Goal: Task Accomplishment & Management: Manage account settings

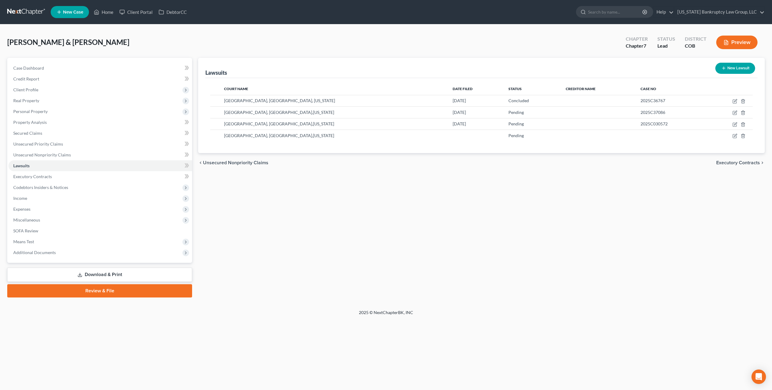
click at [29, 12] on link at bounding box center [26, 12] width 39 height 11
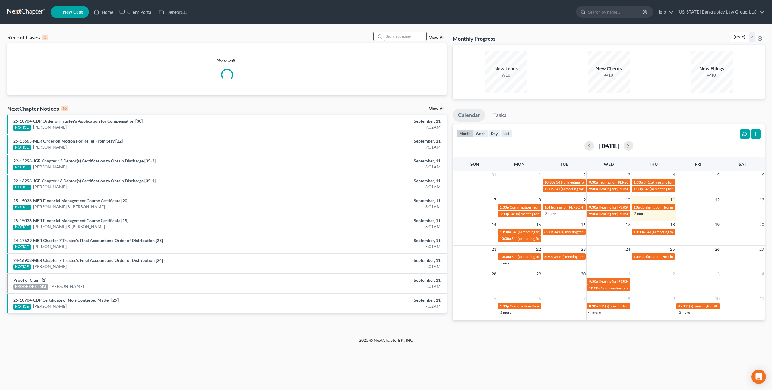
click at [395, 37] on input "search" at bounding box center [405, 36] width 42 height 9
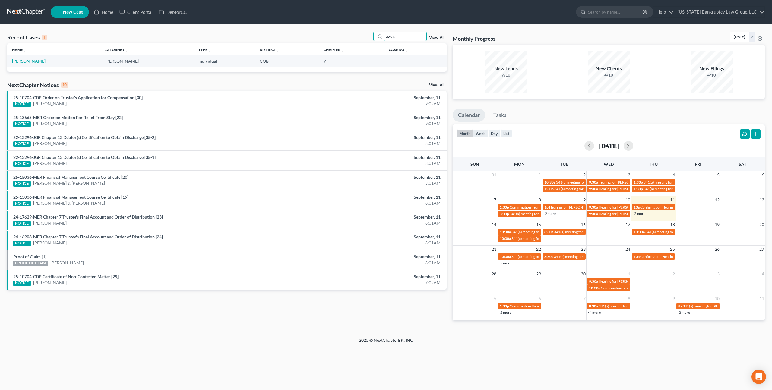
type input "awais"
click at [41, 61] on link "Awais, Muhammad" at bounding box center [28, 60] width 33 height 5
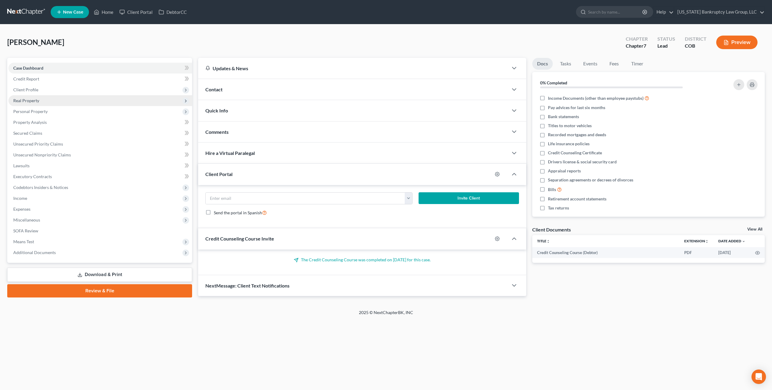
click at [36, 102] on span "Real Property" at bounding box center [26, 100] width 26 height 5
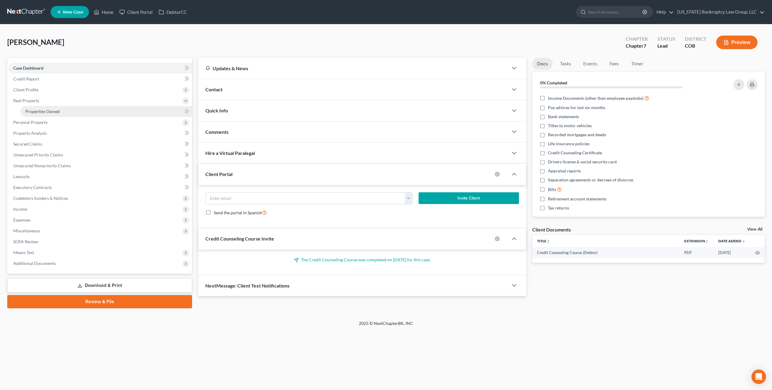
click at [40, 110] on span "Properties Owned" at bounding box center [42, 111] width 34 height 5
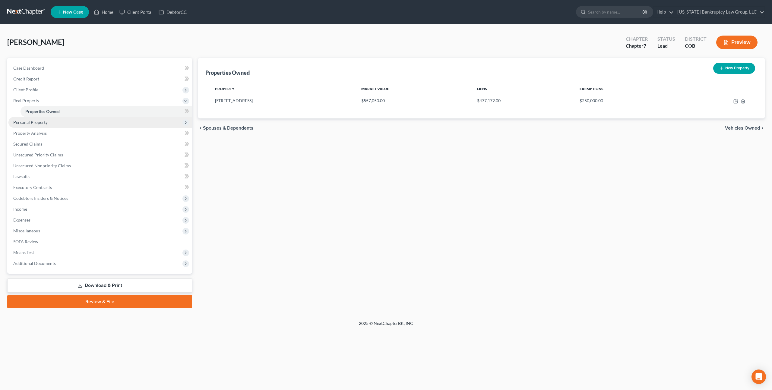
click at [35, 124] on span "Personal Property" at bounding box center [30, 122] width 34 height 5
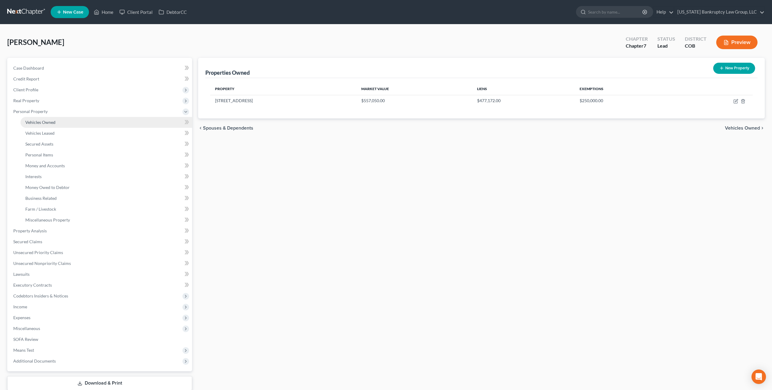
click at [40, 122] on span "Vehicles Owned" at bounding box center [40, 122] width 30 height 5
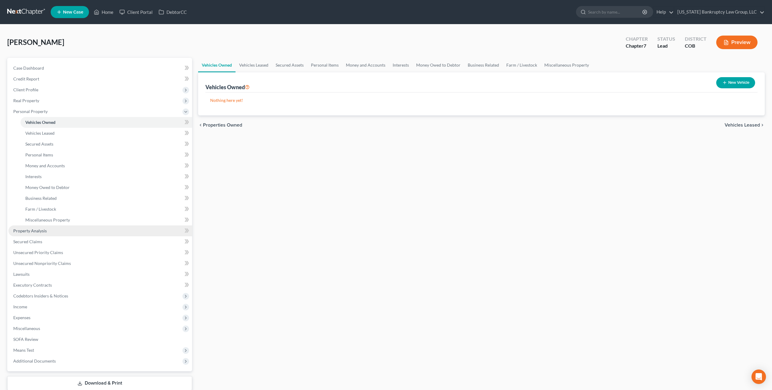
click at [36, 231] on span "Property Analysis" at bounding box center [29, 230] width 33 height 5
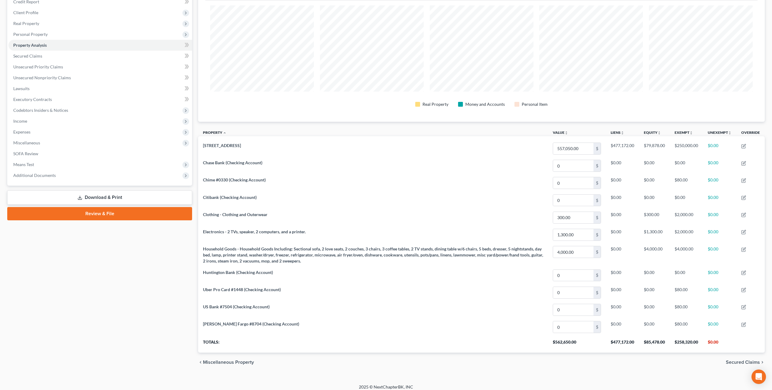
scroll to position [82, 0]
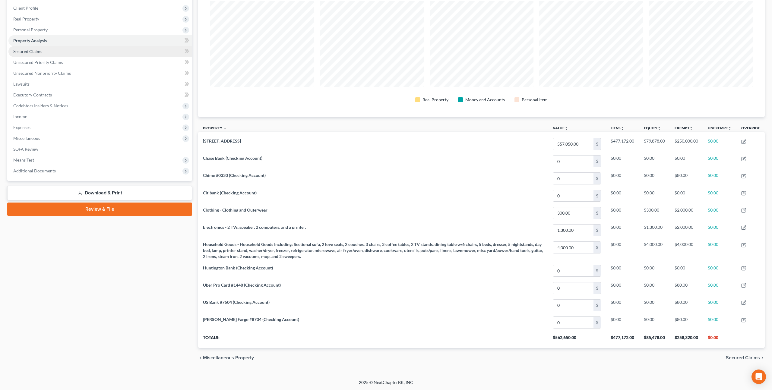
click at [32, 52] on span "Secured Claims" at bounding box center [27, 51] width 29 height 5
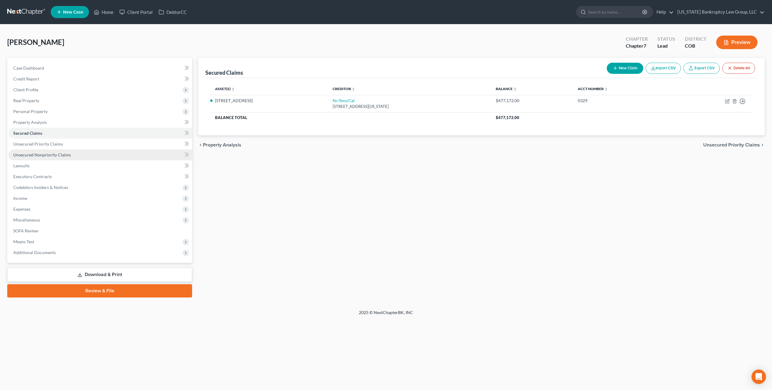
click at [43, 153] on span "Unsecured Nonpriority Claims" at bounding box center [42, 154] width 58 height 5
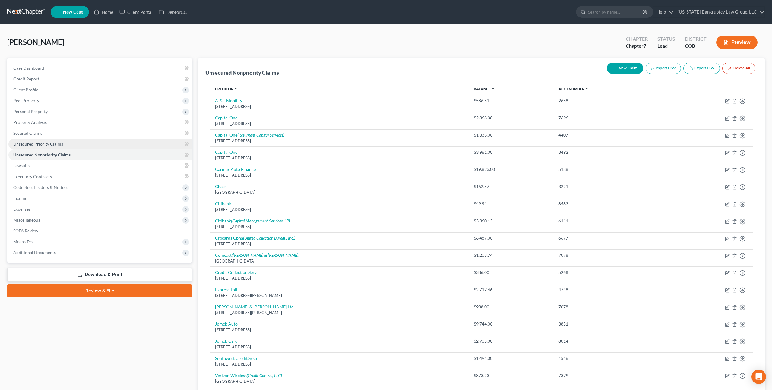
click at [42, 146] on span "Unsecured Priority Claims" at bounding box center [38, 143] width 50 height 5
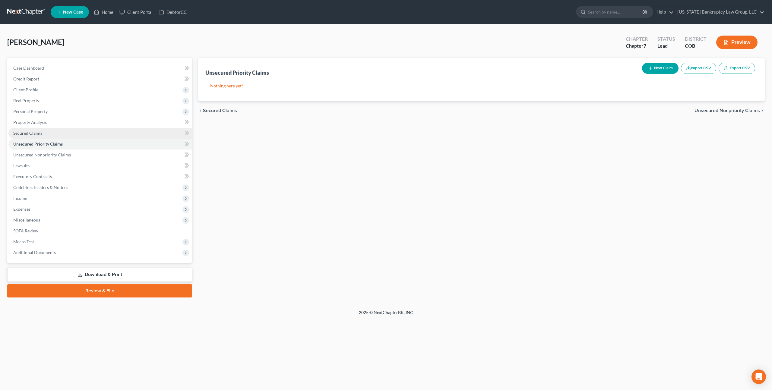
click at [35, 135] on span "Secured Claims" at bounding box center [27, 133] width 29 height 5
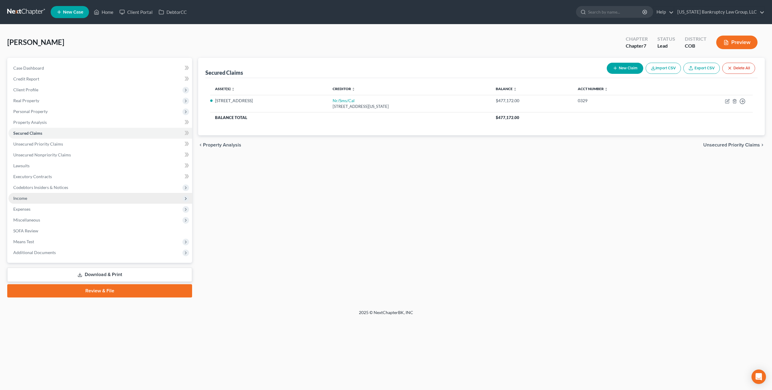
click at [30, 199] on span "Income" at bounding box center [100, 198] width 184 height 11
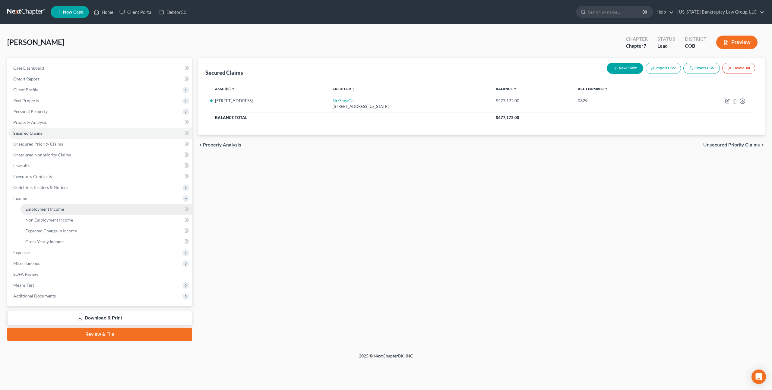
click at [36, 208] on span "Employment Income" at bounding box center [44, 208] width 39 height 5
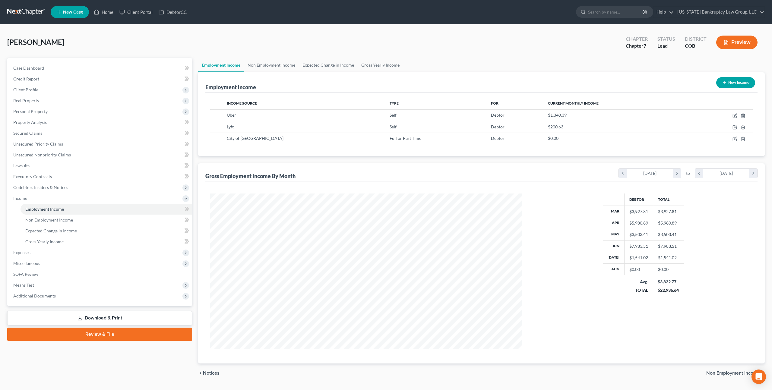
scroll to position [156, 323]
click at [48, 188] on span "Codebtors Insiders & Notices" at bounding box center [40, 187] width 55 height 5
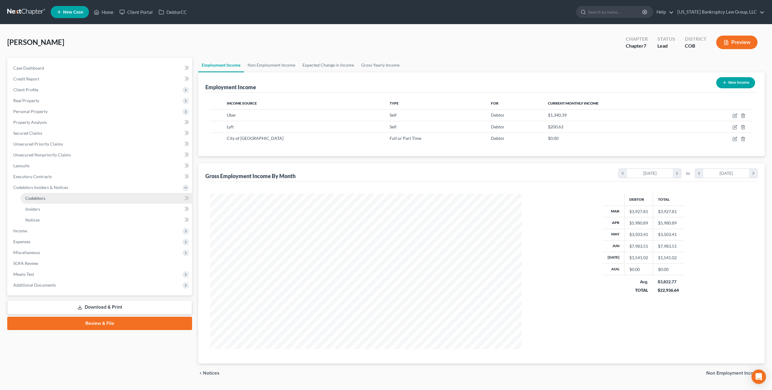
click at [41, 197] on span "Codebtors" at bounding box center [35, 198] width 20 height 5
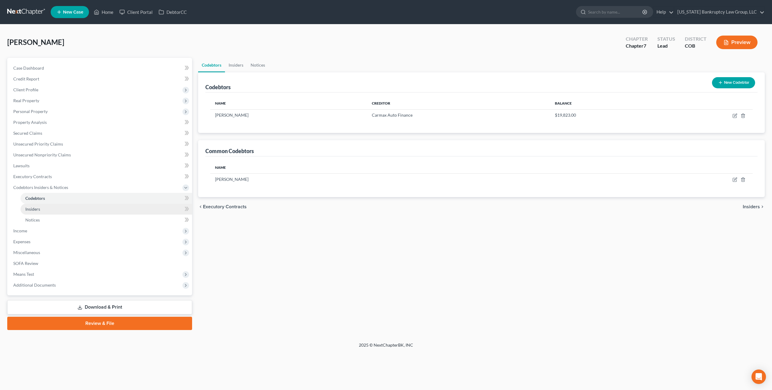
click at [45, 211] on link "Insiders" at bounding box center [106, 209] width 172 height 11
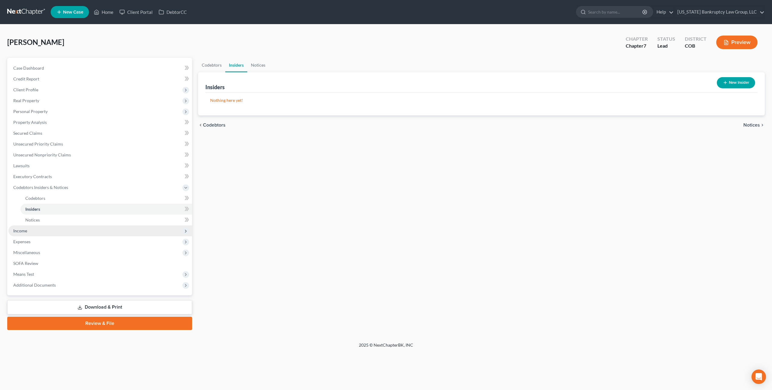
click at [30, 228] on span "Income" at bounding box center [100, 230] width 184 height 11
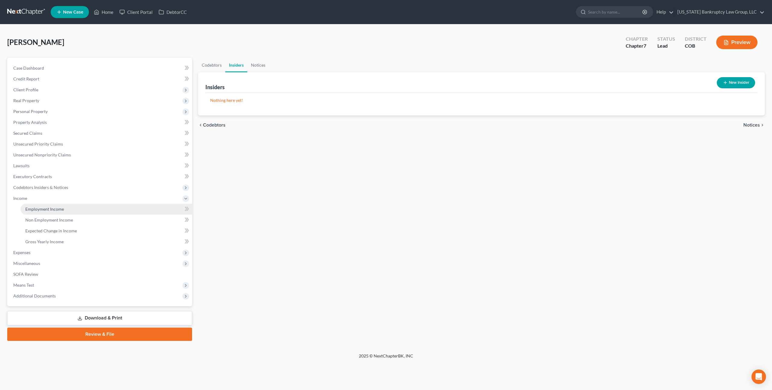
click at [54, 209] on span "Employment Income" at bounding box center [44, 208] width 39 height 5
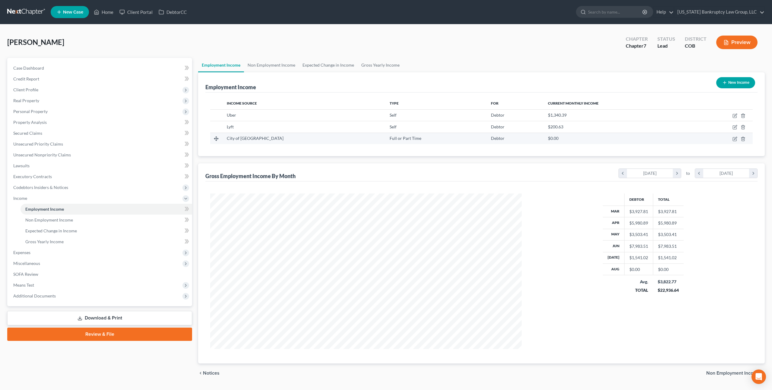
scroll to position [156, 323]
click at [734, 139] on icon "button" at bounding box center [734, 139] width 5 height 5
select select "0"
select select "5"
select select "0"
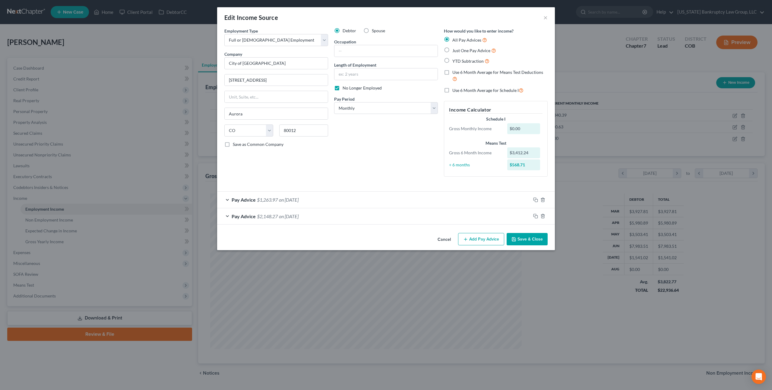
click at [443, 236] on button "Cancel" at bounding box center [444, 240] width 23 height 12
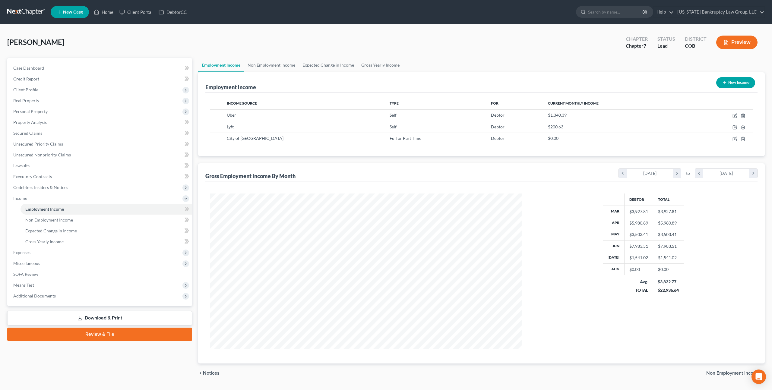
click at [35, 12] on link at bounding box center [26, 12] width 39 height 11
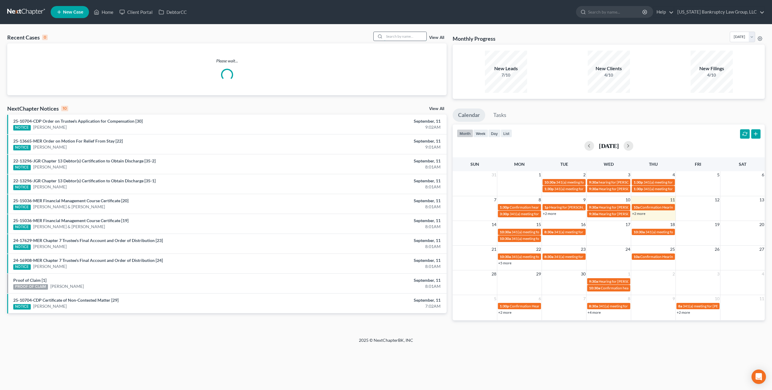
click at [397, 36] on input "search" at bounding box center [405, 36] width 42 height 9
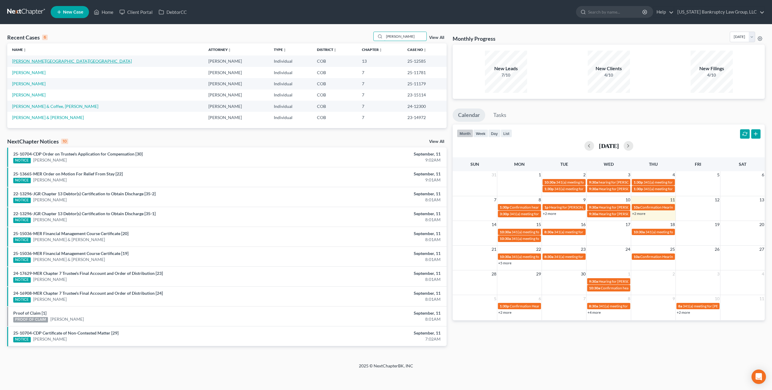
type input "erin"
click at [44, 62] on link "Bustamante-Trinidad, Erin" at bounding box center [72, 60] width 120 height 5
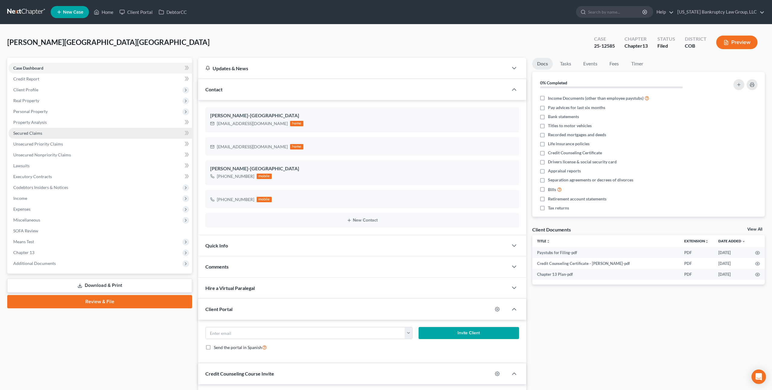
click at [36, 134] on span "Secured Claims" at bounding box center [27, 133] width 29 height 5
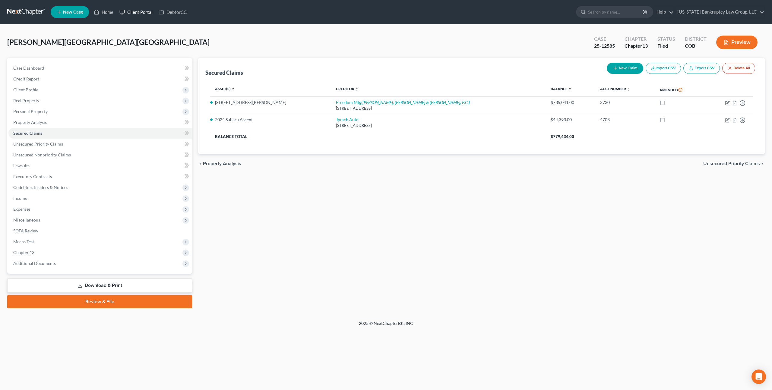
click at [146, 12] on link "Client Portal" at bounding box center [135, 12] width 39 height 11
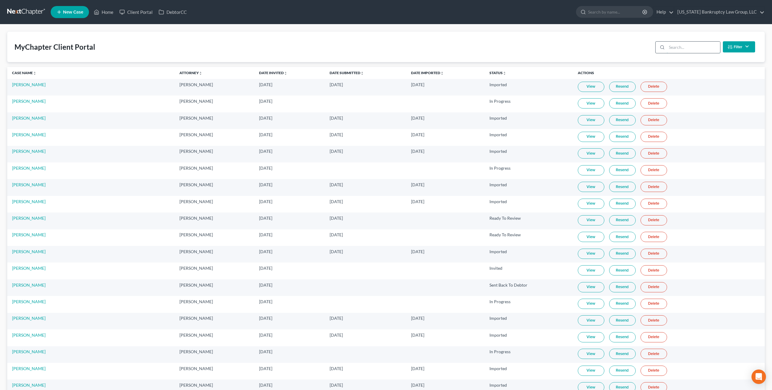
click at [676, 44] on input "search" at bounding box center [692, 47] width 53 height 11
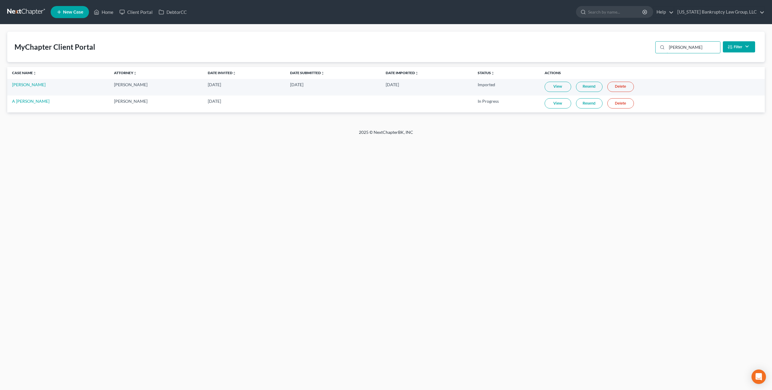
type input "roberts"
click at [579, 104] on link "Resend" at bounding box center [589, 103] width 27 height 10
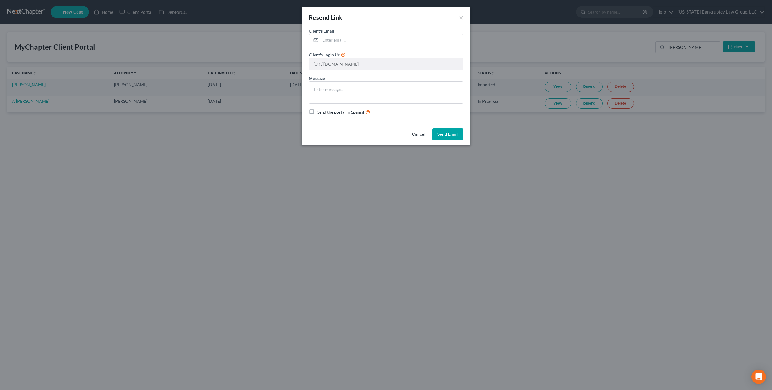
click at [442, 134] on button "Send Email" at bounding box center [447, 134] width 31 height 12
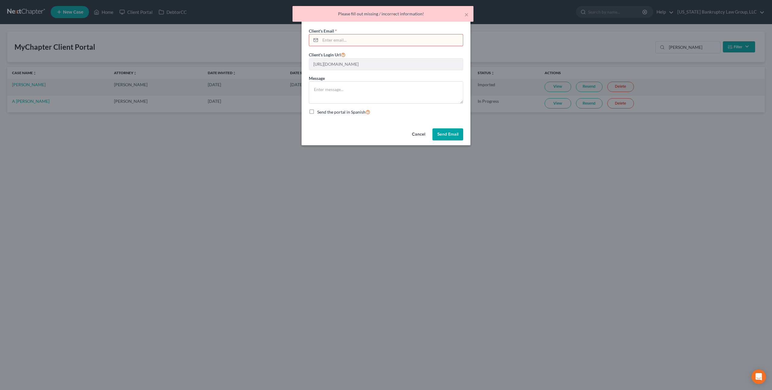
click at [419, 132] on button "Cancel" at bounding box center [418, 134] width 23 height 12
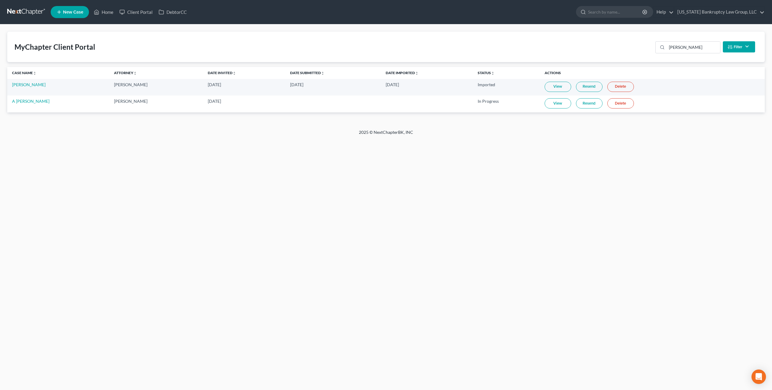
click at [30, 10] on link at bounding box center [26, 12] width 39 height 11
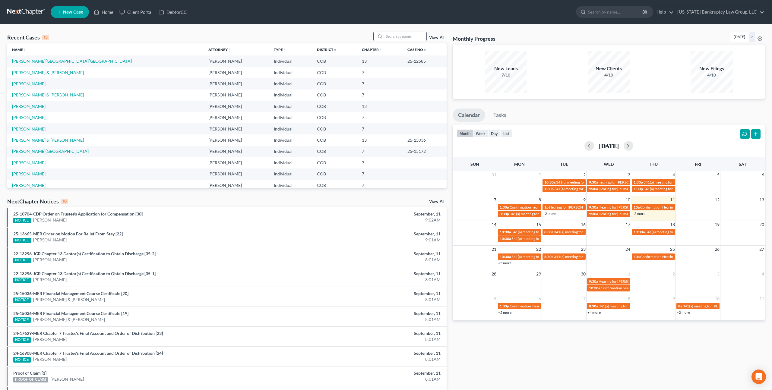
click at [382, 37] on icon at bounding box center [379, 36] width 5 height 5
click at [387, 37] on input "search" at bounding box center [405, 36] width 42 height 9
click at [391, 36] on input "search" at bounding box center [405, 36] width 42 height 9
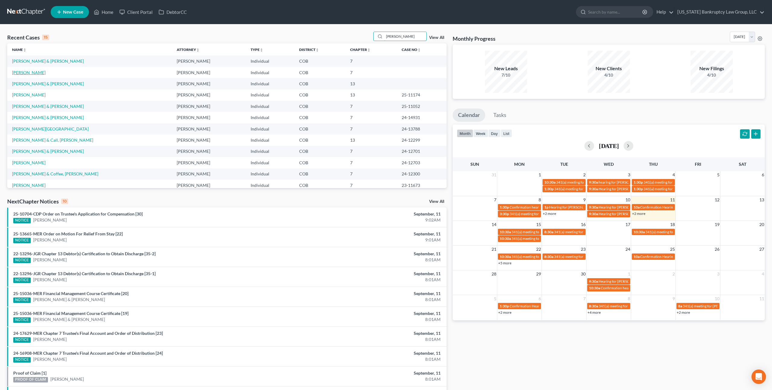
type input "roberts"
click at [35, 71] on link "Roberts, Alea" at bounding box center [28, 72] width 33 height 5
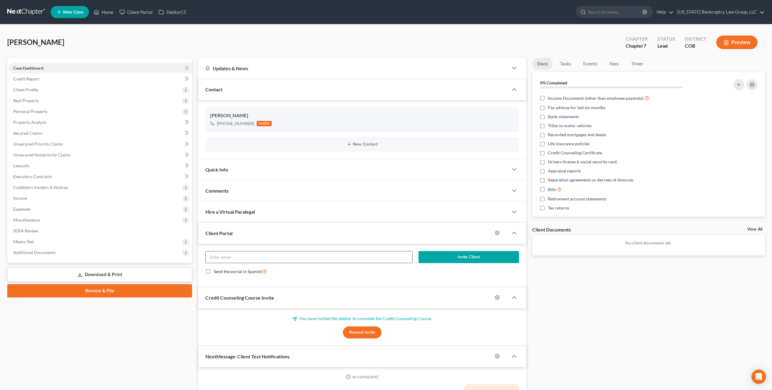
click at [272, 258] on input "email" at bounding box center [309, 256] width 206 height 11
paste input "alearoberts9@gmail.com"
type input "alearoberts9@gmail.com"
click at [456, 255] on button "Invite Client" at bounding box center [468, 257] width 100 height 12
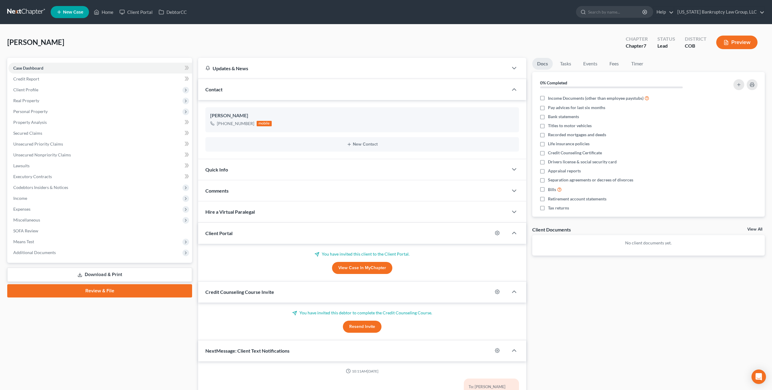
click at [30, 11] on link at bounding box center [26, 12] width 39 height 11
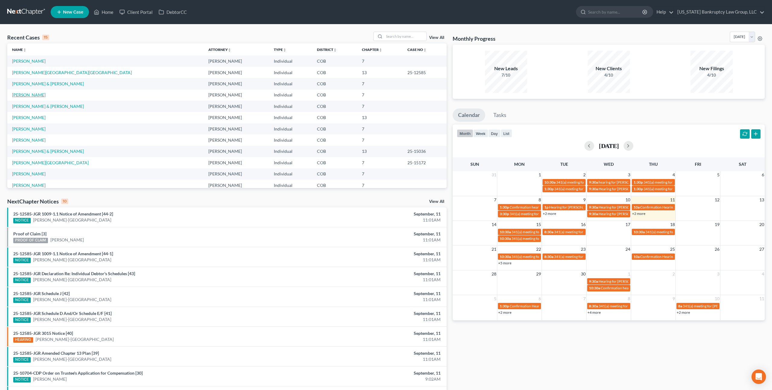
click at [35, 94] on link "[PERSON_NAME]" at bounding box center [28, 94] width 33 height 5
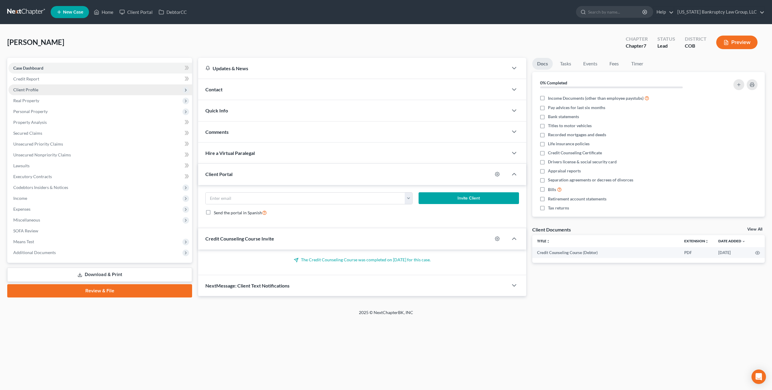
click at [36, 88] on span "Client Profile" at bounding box center [25, 89] width 25 height 5
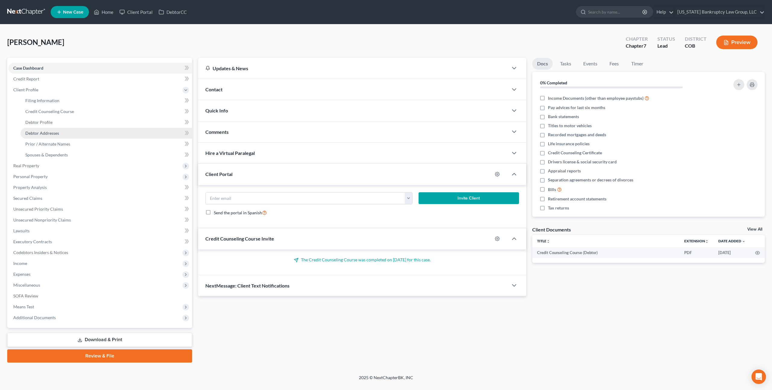
click at [52, 133] on span "Debtor Addresses" at bounding box center [42, 133] width 34 height 5
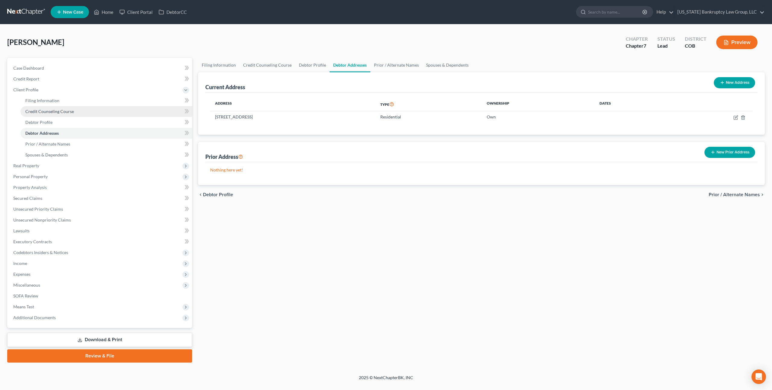
click at [61, 111] on span "Credit Counseling Course" at bounding box center [49, 111] width 49 height 5
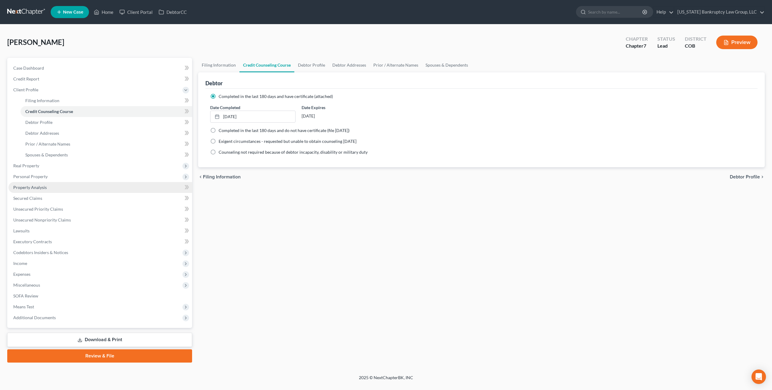
click at [41, 187] on span "Property Analysis" at bounding box center [29, 187] width 33 height 5
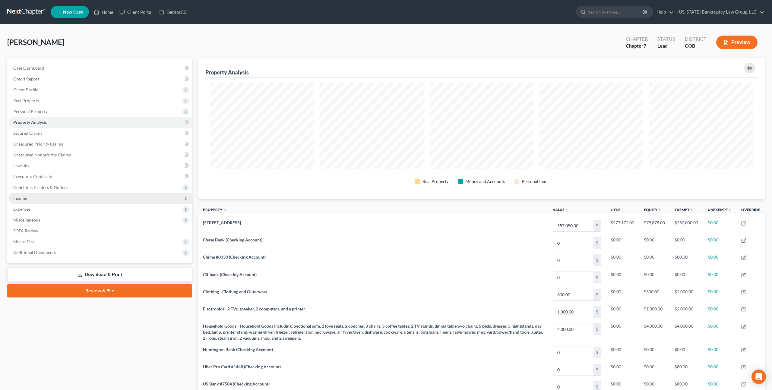
scroll to position [141, 566]
click at [40, 221] on span "Miscellaneous" at bounding box center [100, 220] width 184 height 11
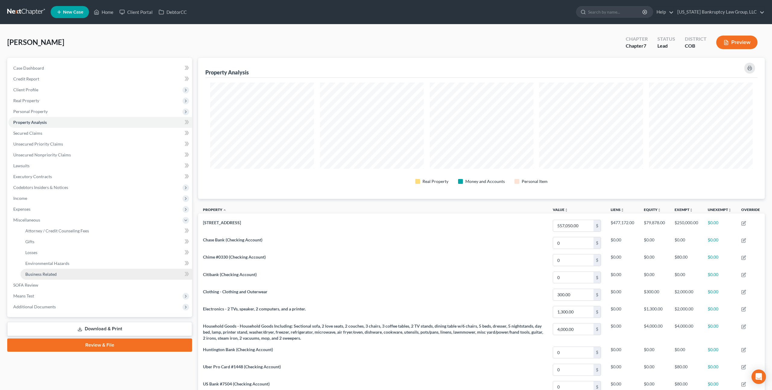
click at [58, 274] on link "Business Related" at bounding box center [106, 274] width 172 height 11
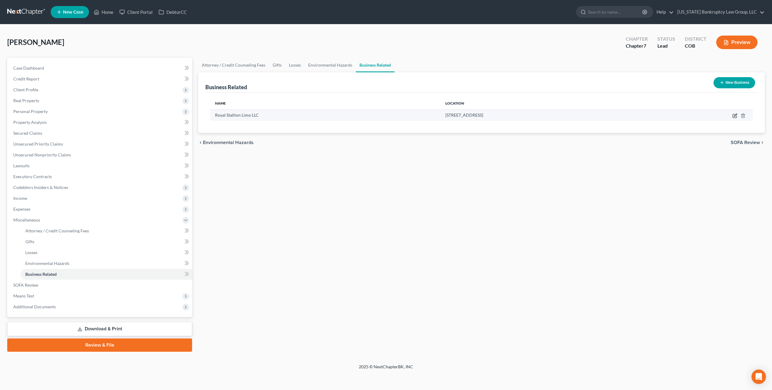
click at [733, 115] on icon "button" at bounding box center [734, 115] width 5 height 5
select select "member"
select select "5"
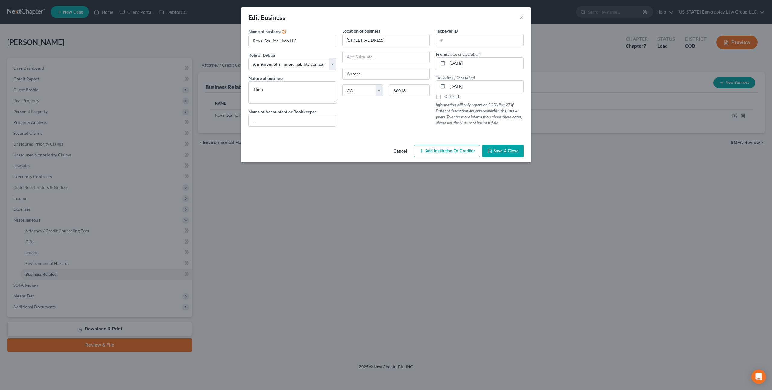
click at [397, 153] on button "Cancel" at bounding box center [400, 151] width 23 height 12
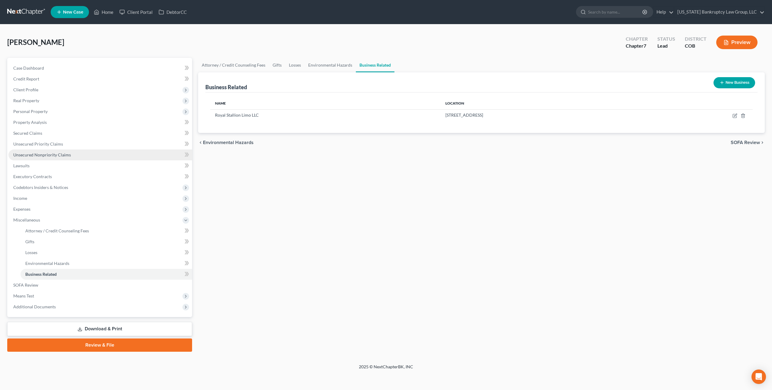
click at [56, 158] on link "Unsecured Nonpriority Claims" at bounding box center [100, 154] width 184 height 11
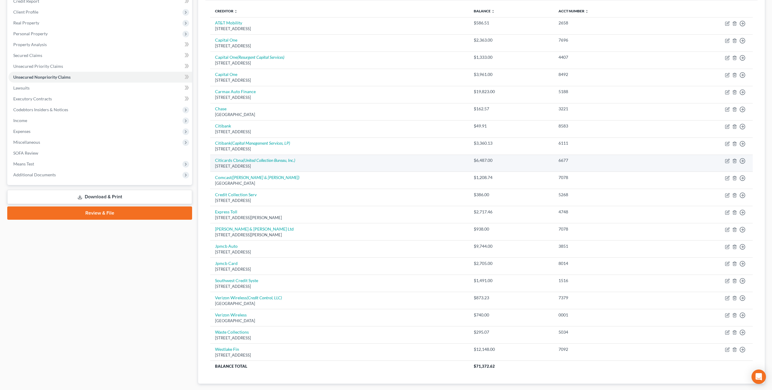
scroll to position [76, 0]
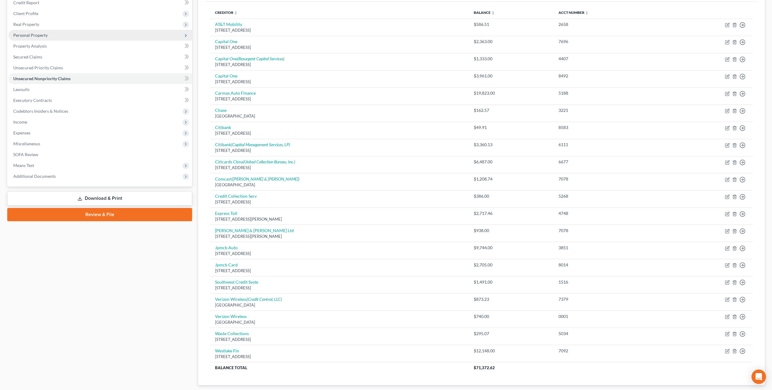
click at [36, 33] on span "Personal Property" at bounding box center [30, 35] width 34 height 5
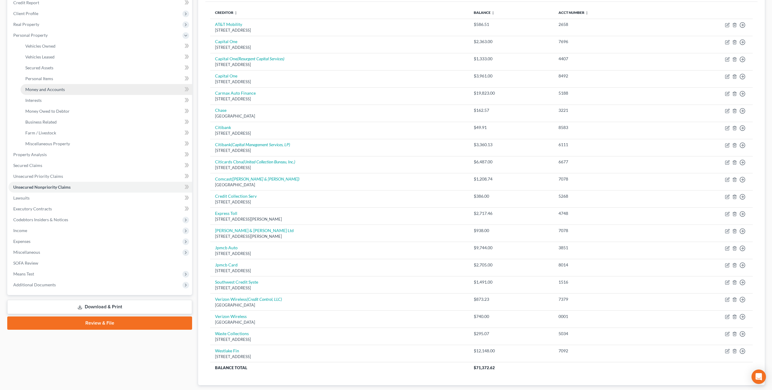
click at [49, 88] on span "Money and Accounts" at bounding box center [44, 89] width 39 height 5
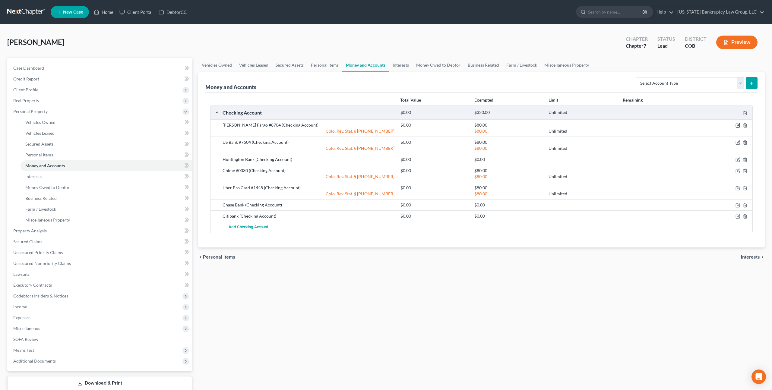
click at [738, 126] on icon "button" at bounding box center [737, 125] width 5 height 5
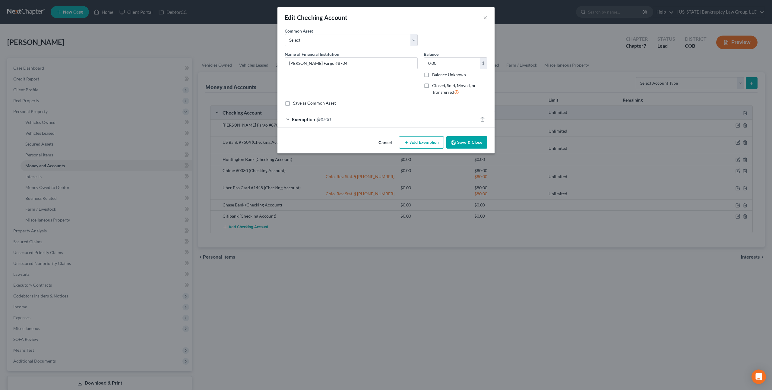
click at [432, 87] on label "Closed, Sold, Moved, or Transferred" at bounding box center [459, 89] width 55 height 13
click at [434, 87] on input "Closed, Sold, Moved, or Transferred" at bounding box center [436, 85] width 4 height 4
checkbox input "true"
select select "1"
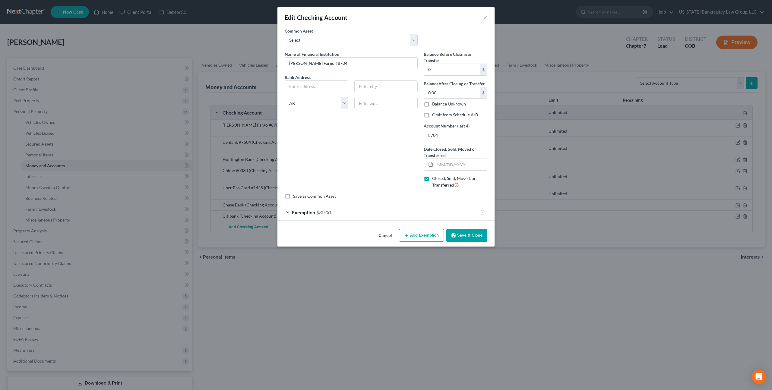
click at [432, 115] on label "Omit from Schedule A/B" at bounding box center [455, 115] width 46 height 6
click at [434, 115] on input "Omit from Schedule A/B" at bounding box center [436, 114] width 4 height 4
checkbox input "true"
click at [469, 231] on button "Save & Close" at bounding box center [466, 235] width 41 height 13
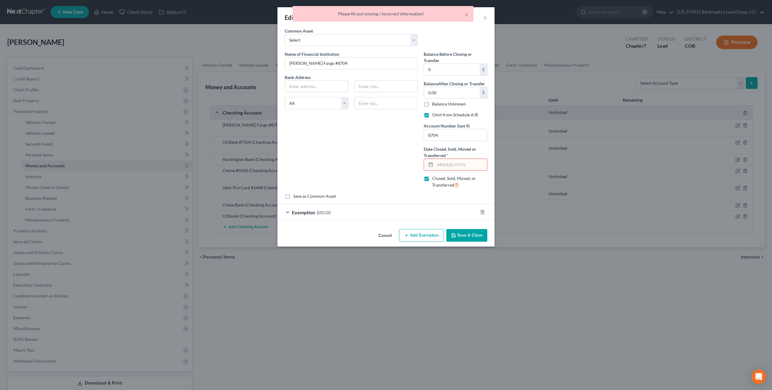
click at [438, 163] on input "text" at bounding box center [461, 164] width 52 height 11
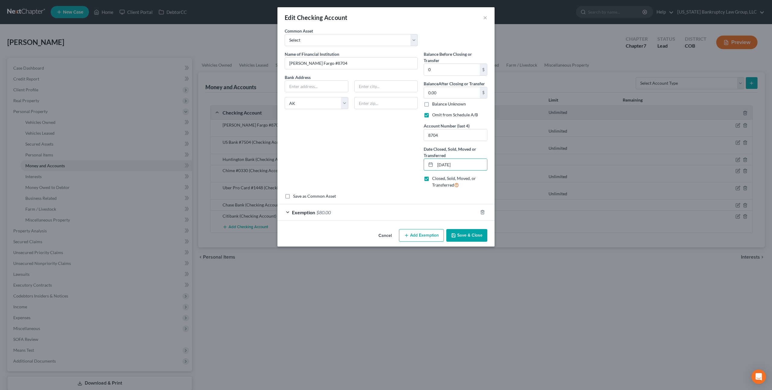
type input "08/31/2025"
click at [470, 236] on button "Save & Close" at bounding box center [466, 235] width 41 height 13
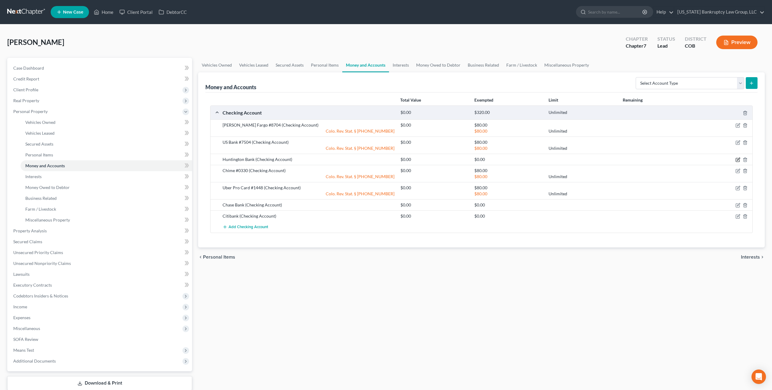
click at [739, 160] on icon "button" at bounding box center [737, 159] width 5 height 5
select select "5"
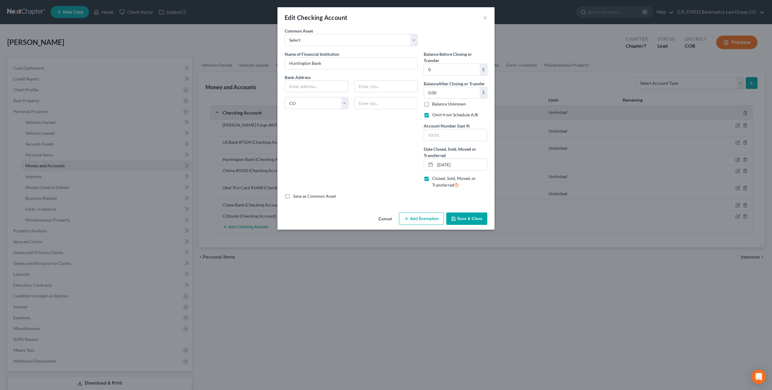
click at [466, 213] on button "Save & Close" at bounding box center [466, 218] width 41 height 13
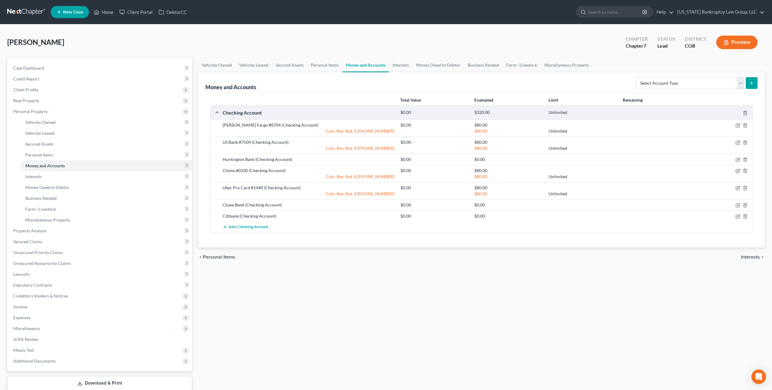
click at [32, 13] on link at bounding box center [26, 12] width 39 height 11
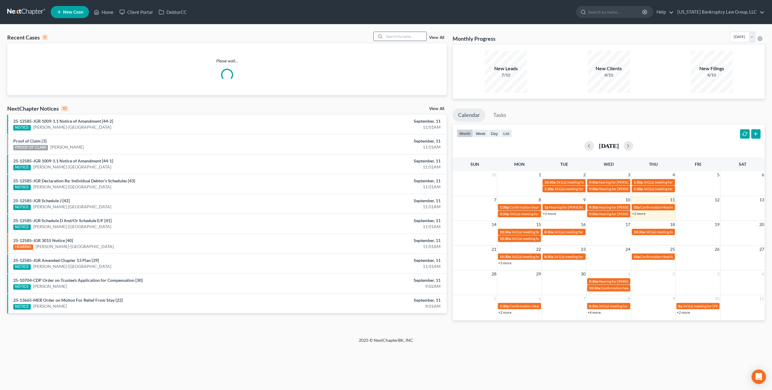
click at [392, 37] on input "search" at bounding box center [405, 36] width 42 height 9
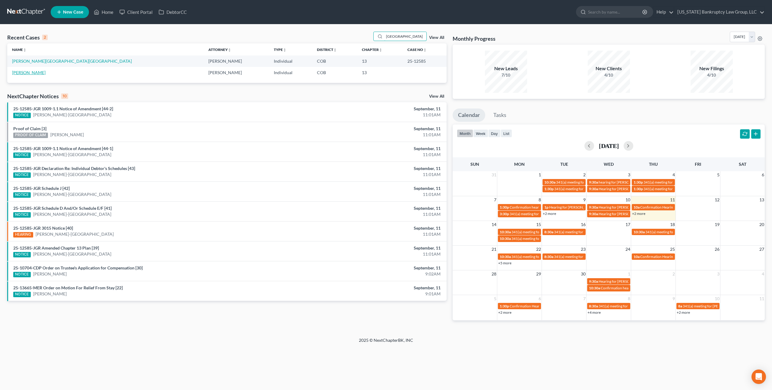
type input "[GEOGRAPHIC_DATA]"
click at [36, 74] on link "[PERSON_NAME]" at bounding box center [28, 72] width 33 height 5
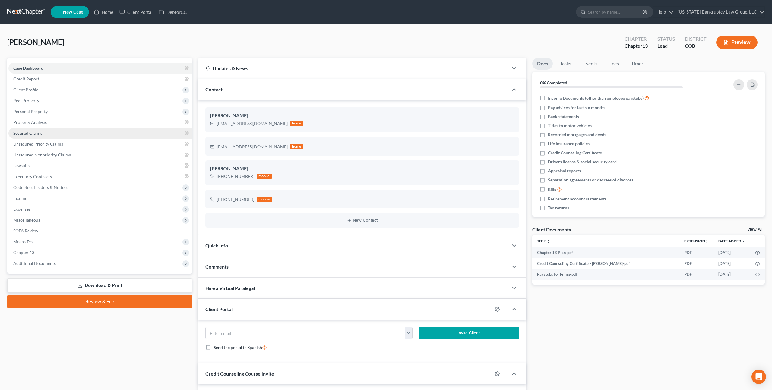
click at [37, 134] on span "Secured Claims" at bounding box center [27, 133] width 29 height 5
